Goal: Information Seeking & Learning: Learn about a topic

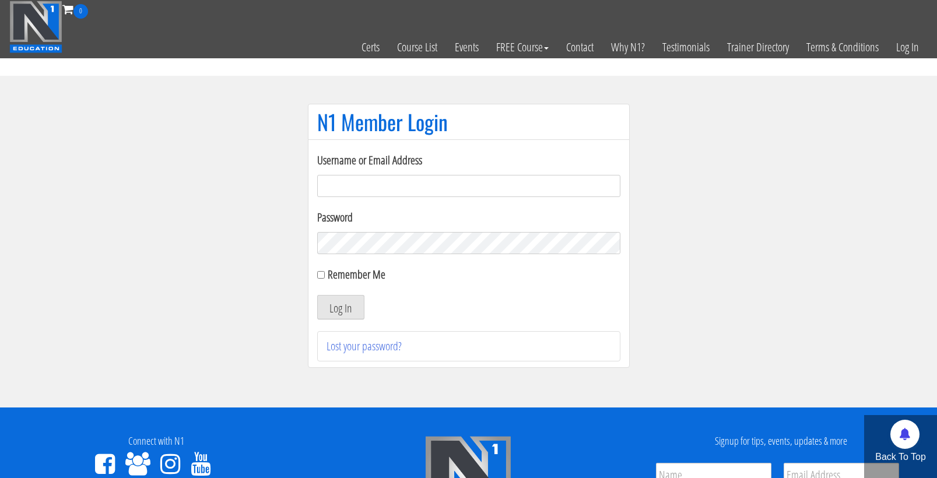
type input "cmoxley"
click at [340, 307] on button "Log In" at bounding box center [340, 307] width 47 height 24
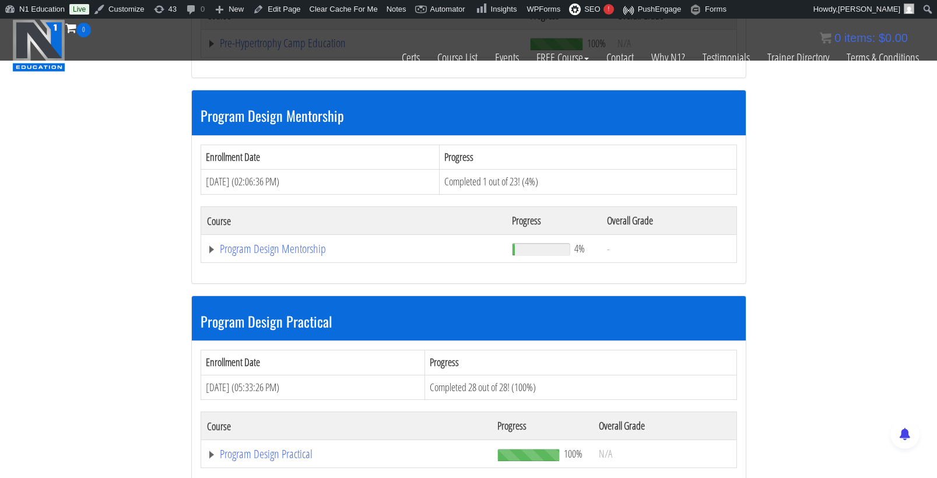
scroll to position [3452, 0]
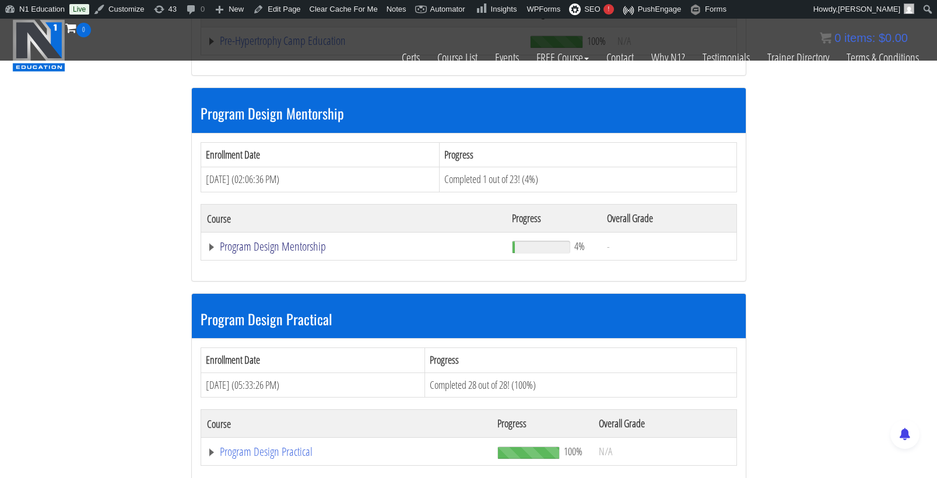
click at [282, 241] on link "Program Design Mentorship" at bounding box center [353, 247] width 293 height 12
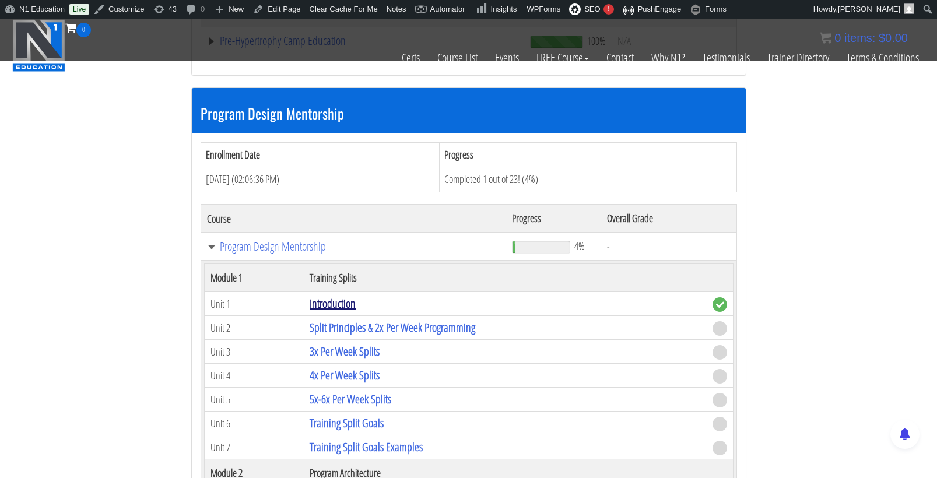
click at [342, 296] on link "Introduction" at bounding box center [333, 304] width 46 height 16
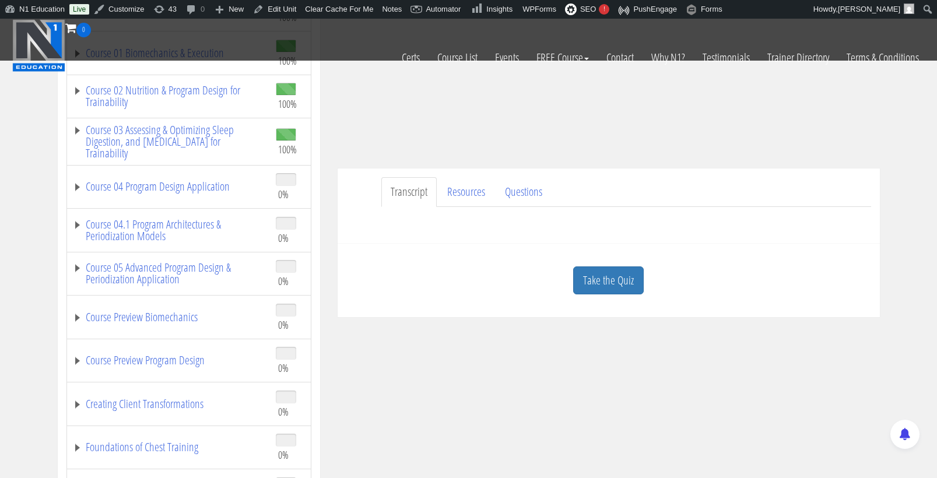
scroll to position [233, 0]
click at [591, 286] on link "Take the Quiz" at bounding box center [608, 282] width 71 height 29
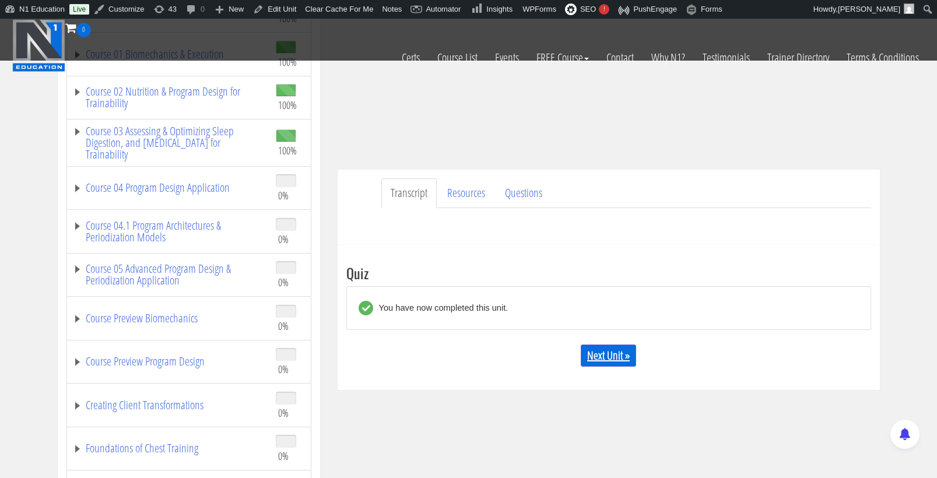
click at [601, 353] on link "Next Unit »" at bounding box center [608, 356] width 55 height 22
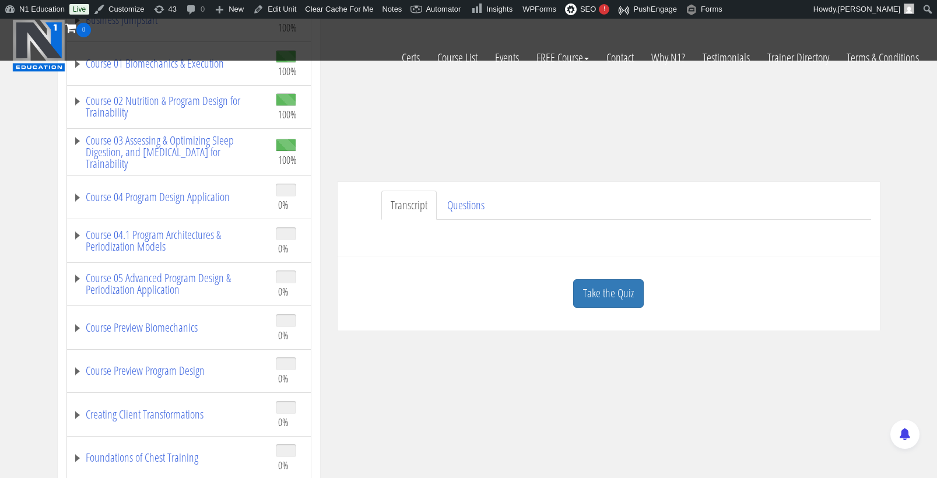
scroll to position [267, 0]
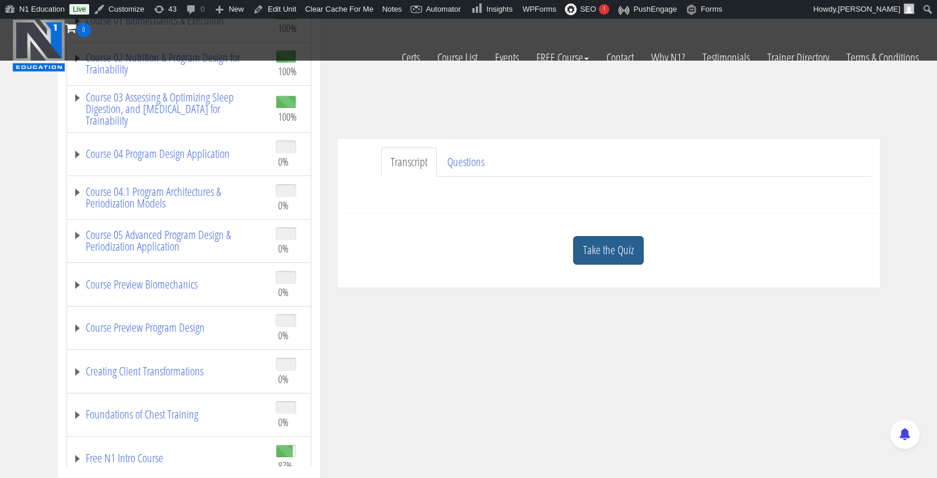
click at [602, 251] on link "Take the Quiz" at bounding box center [608, 250] width 71 height 29
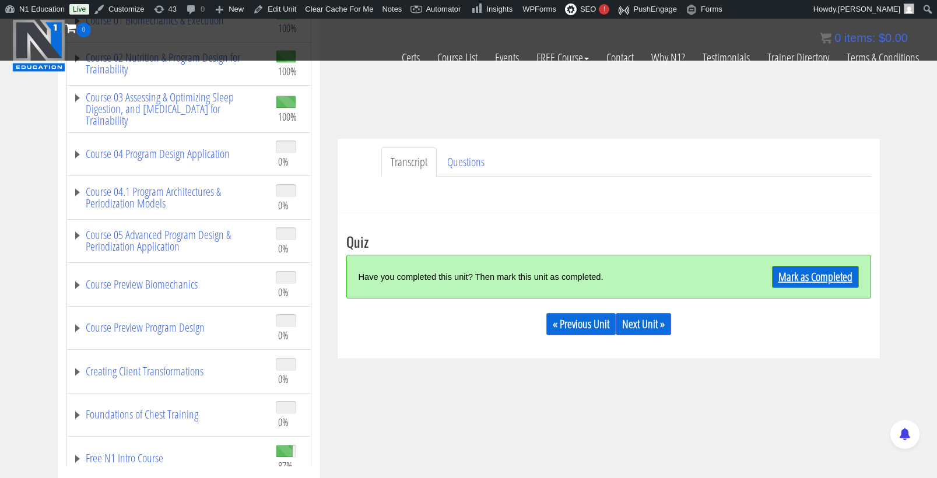
click at [786, 276] on link "Mark as Completed" at bounding box center [815, 277] width 87 height 22
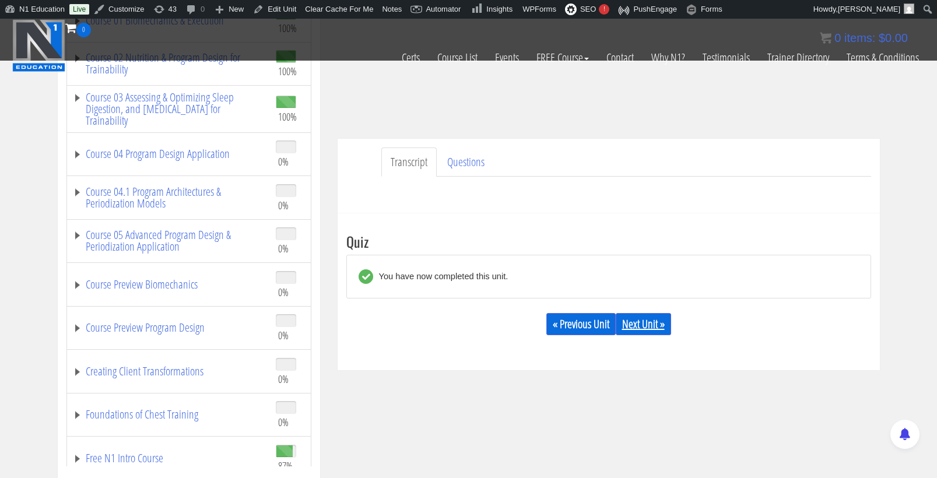
click at [653, 329] on link "Next Unit »" at bounding box center [643, 324] width 55 height 22
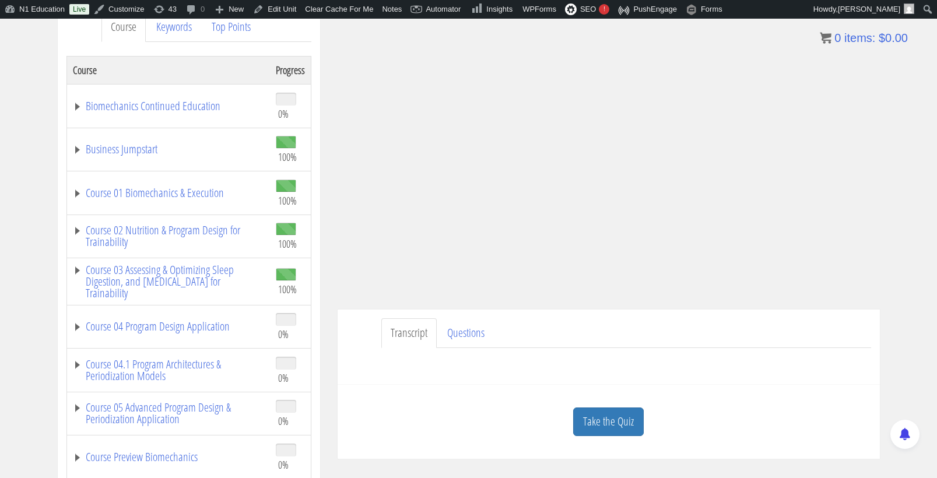
scroll to position [163, 0]
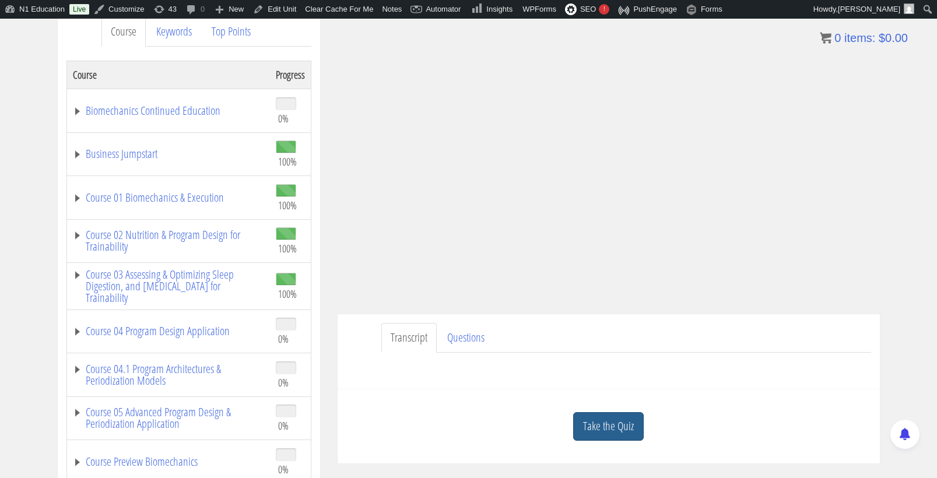
click at [629, 422] on link "Take the Quiz" at bounding box center [608, 426] width 71 height 29
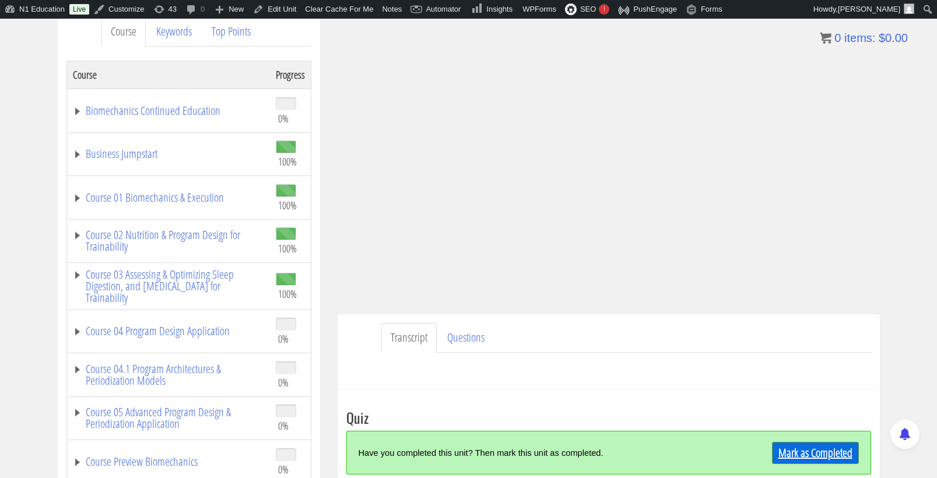
click at [806, 447] on link "Mark as Completed" at bounding box center [815, 453] width 87 height 22
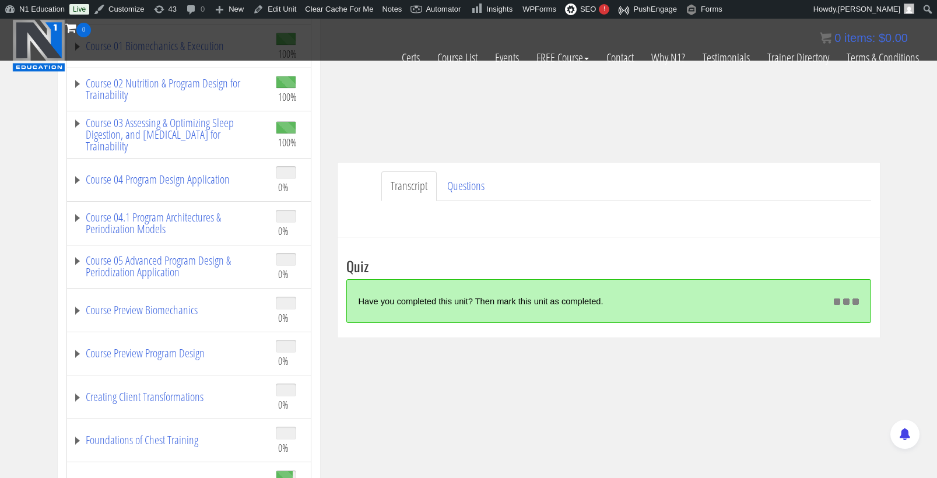
scroll to position [249, 0]
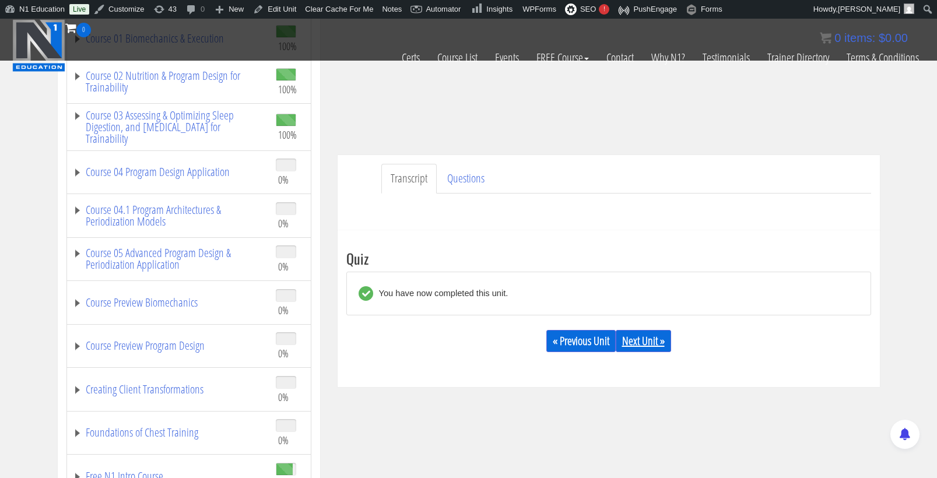
click at [645, 343] on link "Next Unit »" at bounding box center [643, 341] width 55 height 22
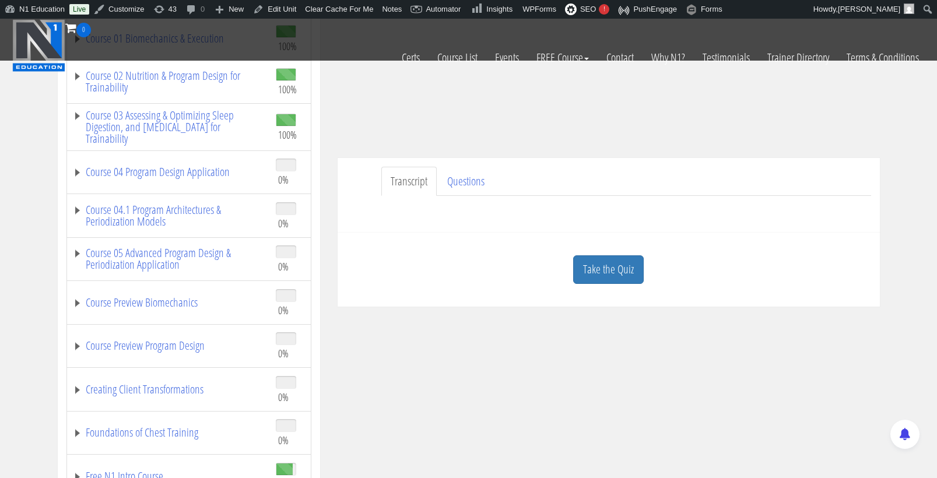
scroll to position [250, 0]
click at [618, 268] on link "Take the Quiz" at bounding box center [608, 269] width 71 height 29
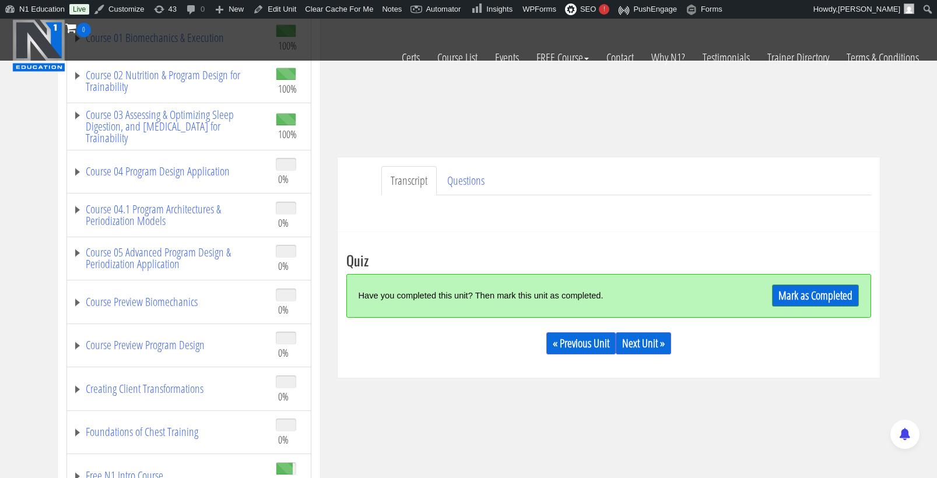
click at [784, 307] on div "Mark as Completed" at bounding box center [793, 295] width 131 height 25
click at [784, 304] on link "Mark as Completed" at bounding box center [815, 296] width 87 height 22
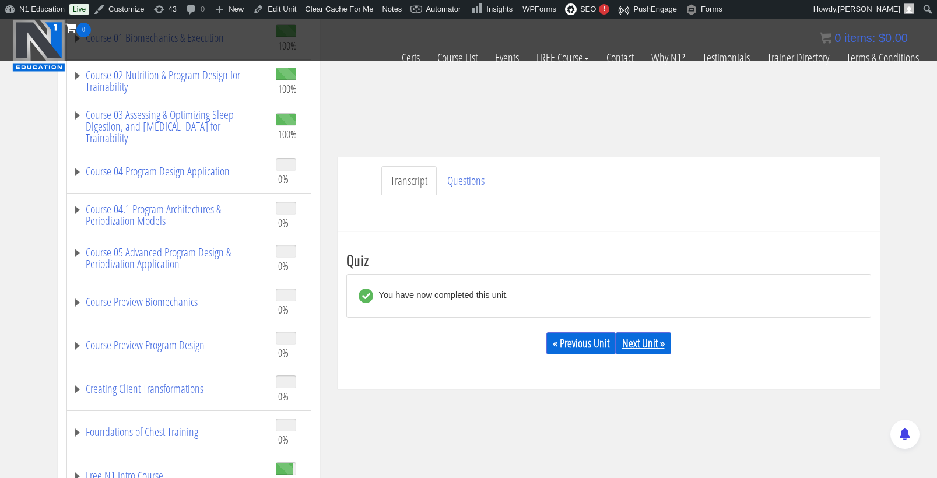
click at [650, 341] on link "Next Unit »" at bounding box center [643, 343] width 55 height 22
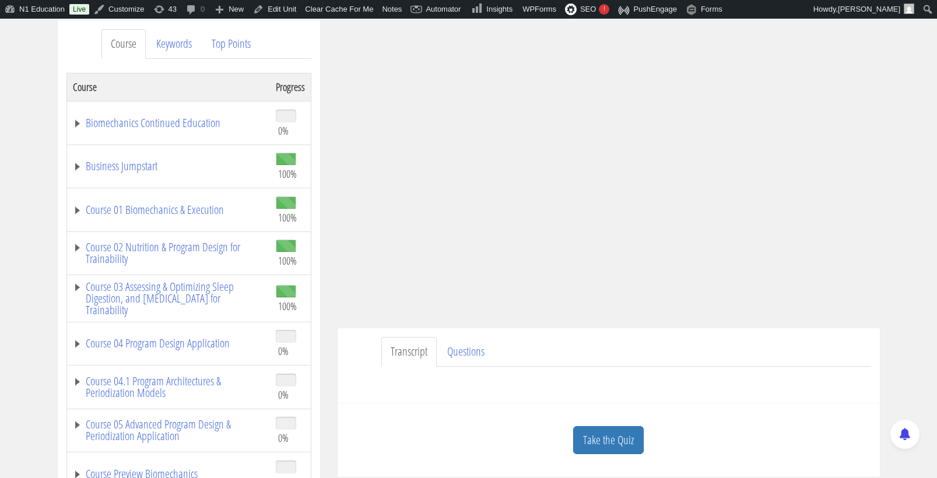
scroll to position [159, 0]
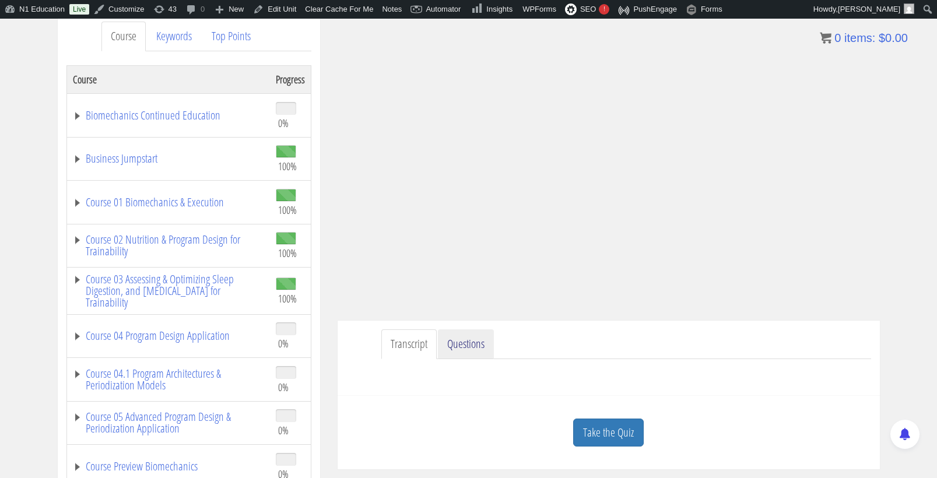
click at [468, 342] on link "Questions" at bounding box center [466, 344] width 56 height 30
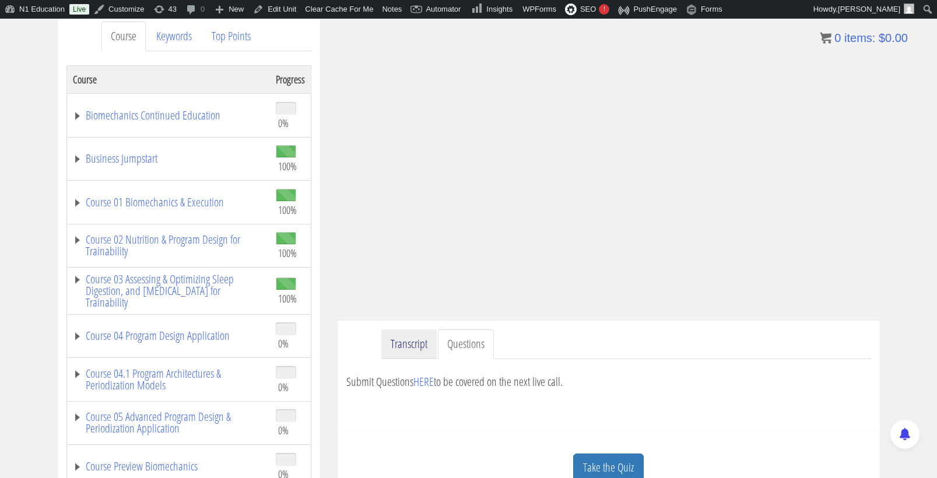
click at [421, 349] on link "Transcript" at bounding box center [408, 344] width 55 height 30
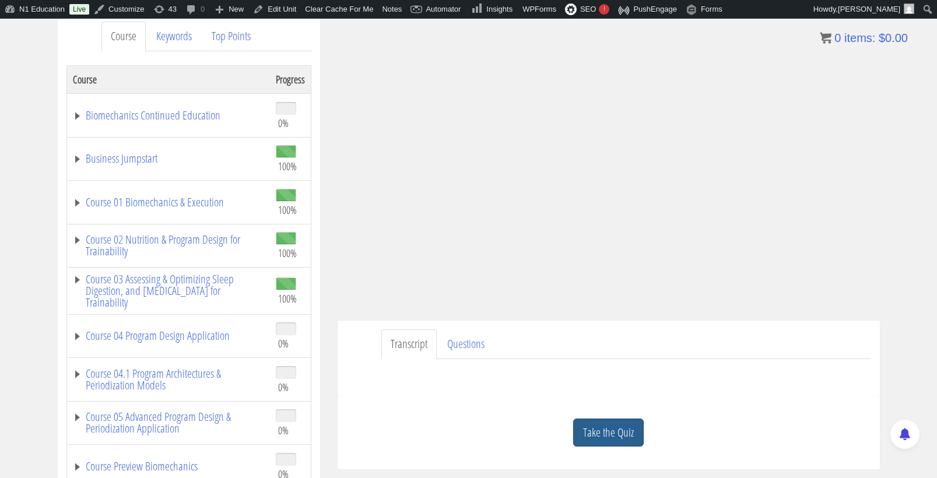
click at [617, 433] on link "Take the Quiz" at bounding box center [608, 433] width 71 height 29
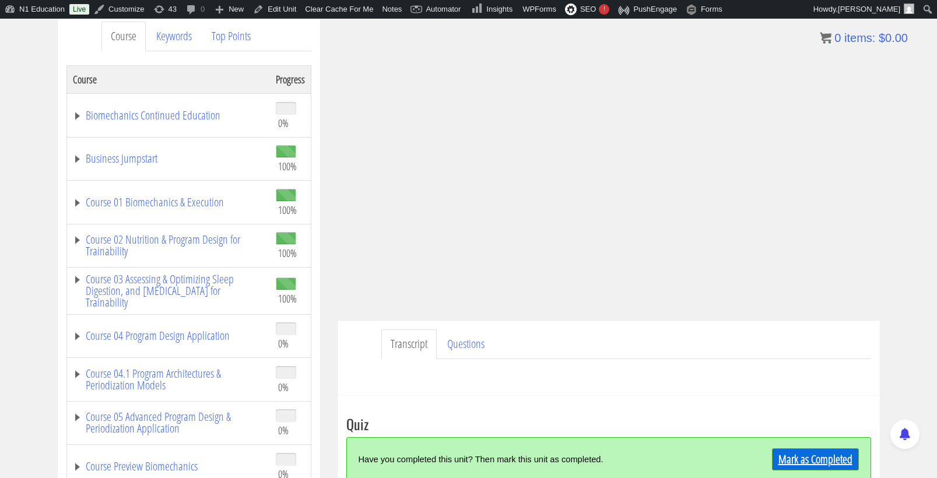
click at [789, 452] on link "Mark as Completed" at bounding box center [815, 459] width 87 height 22
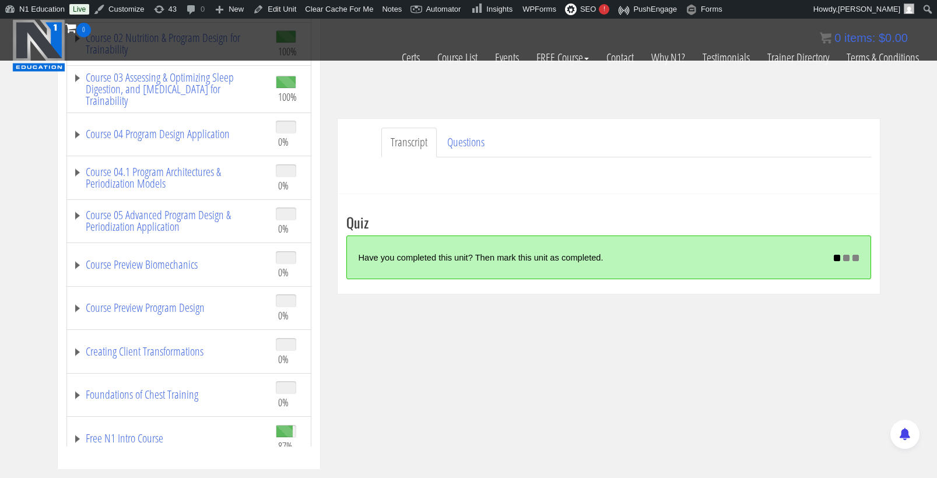
scroll to position [290, 0]
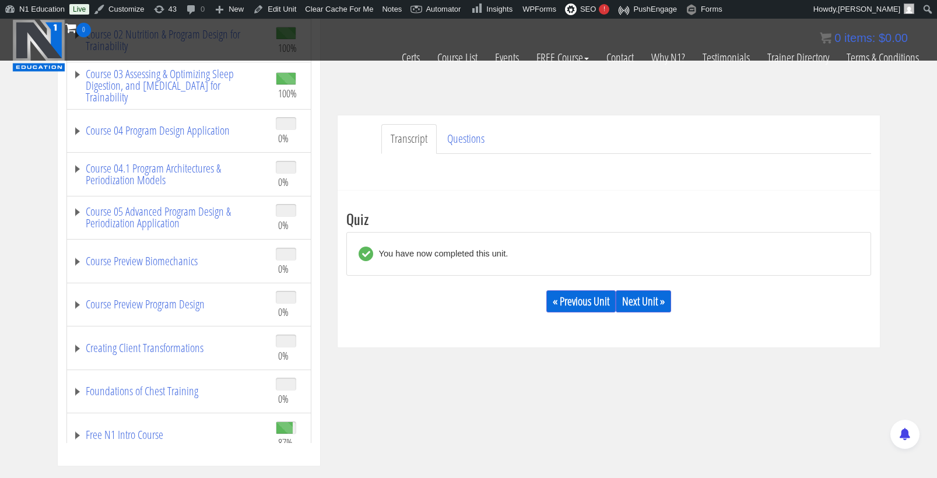
click at [650, 278] on div "You have now completed this unit. « Previous Unit Next Unit »" at bounding box center [608, 276] width 525 height 89
click at [651, 304] on link "Next Unit »" at bounding box center [643, 301] width 55 height 22
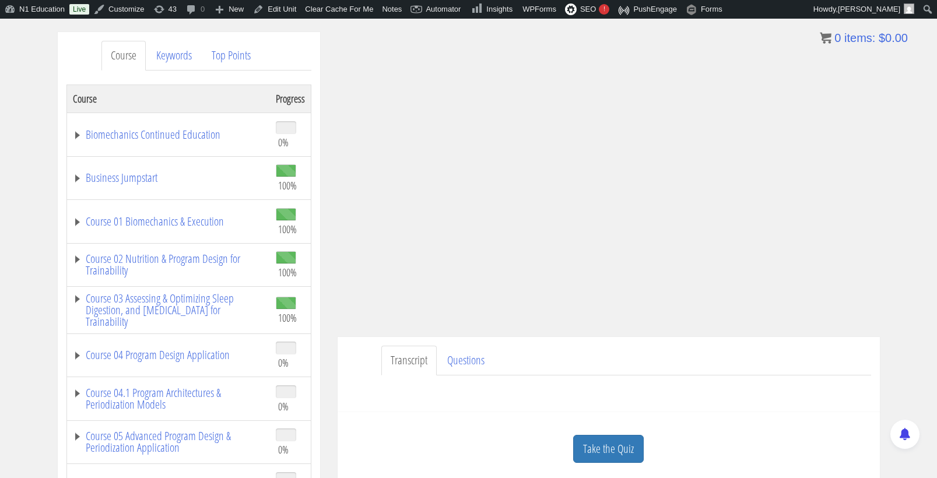
scroll to position [170, 0]
